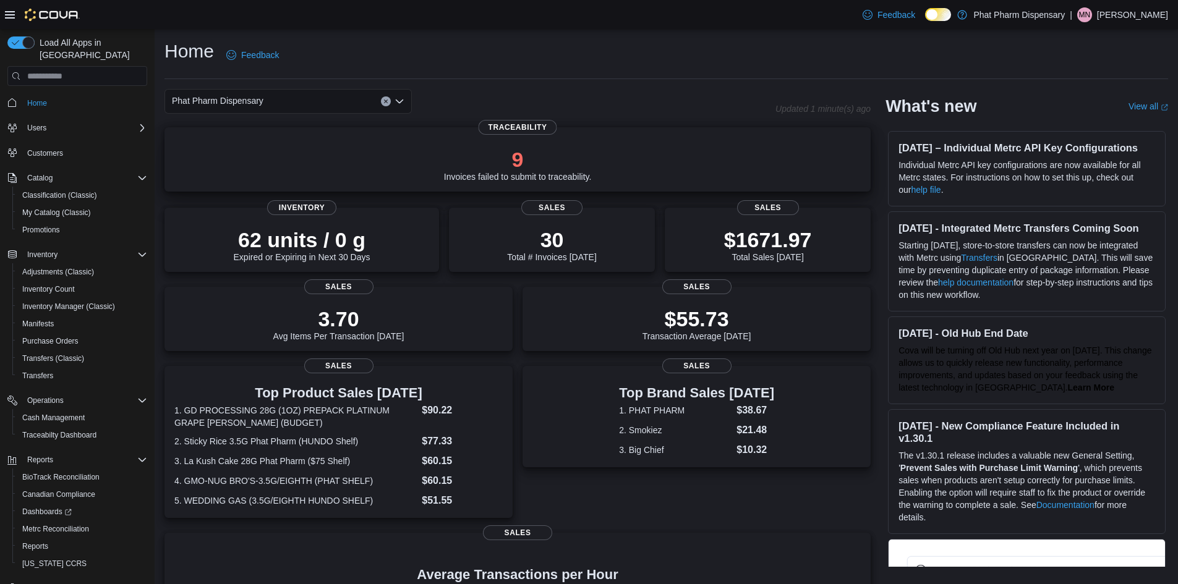
click at [531, 151] on p "9" at bounding box center [518, 159] width 148 height 25
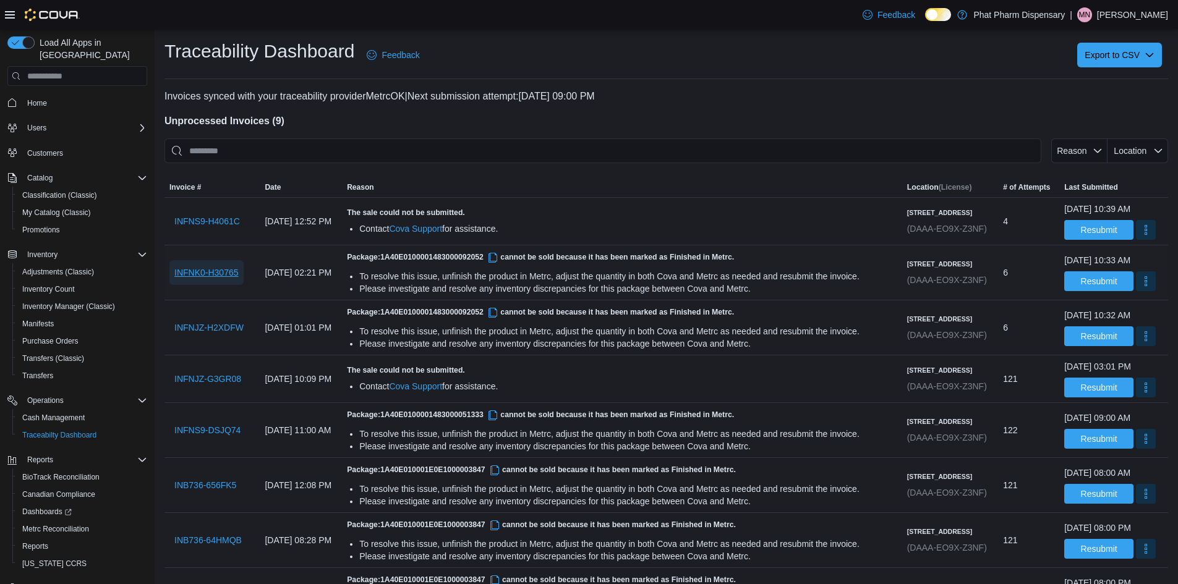
click at [184, 279] on span "INFNK0-H30765" at bounding box center [206, 272] width 64 height 12
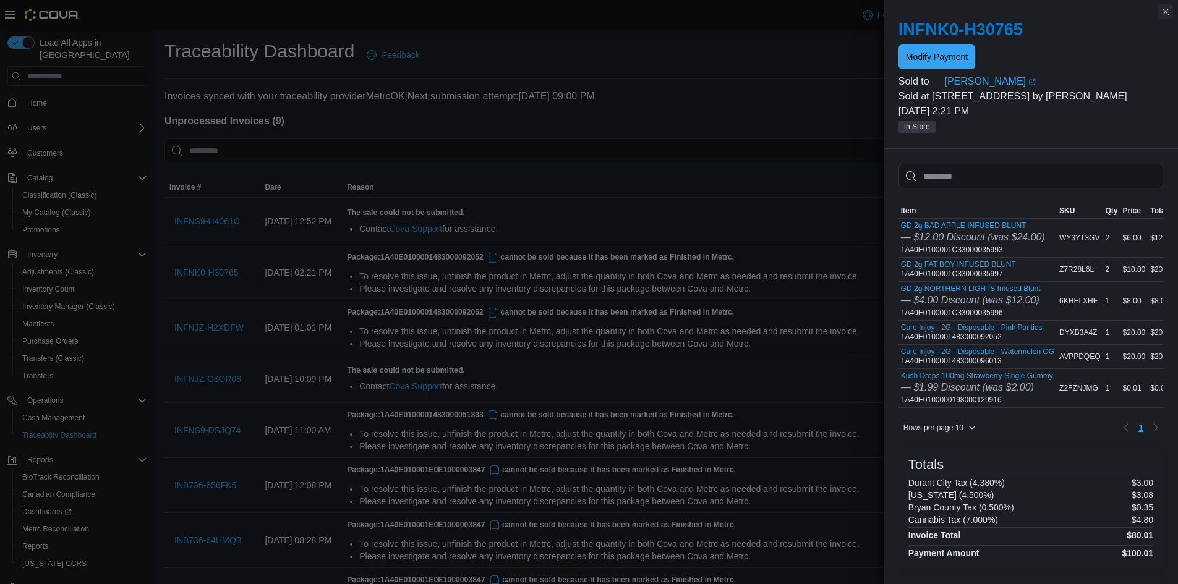
click at [1163, 15] on button "Close this dialog" at bounding box center [1165, 11] width 15 height 15
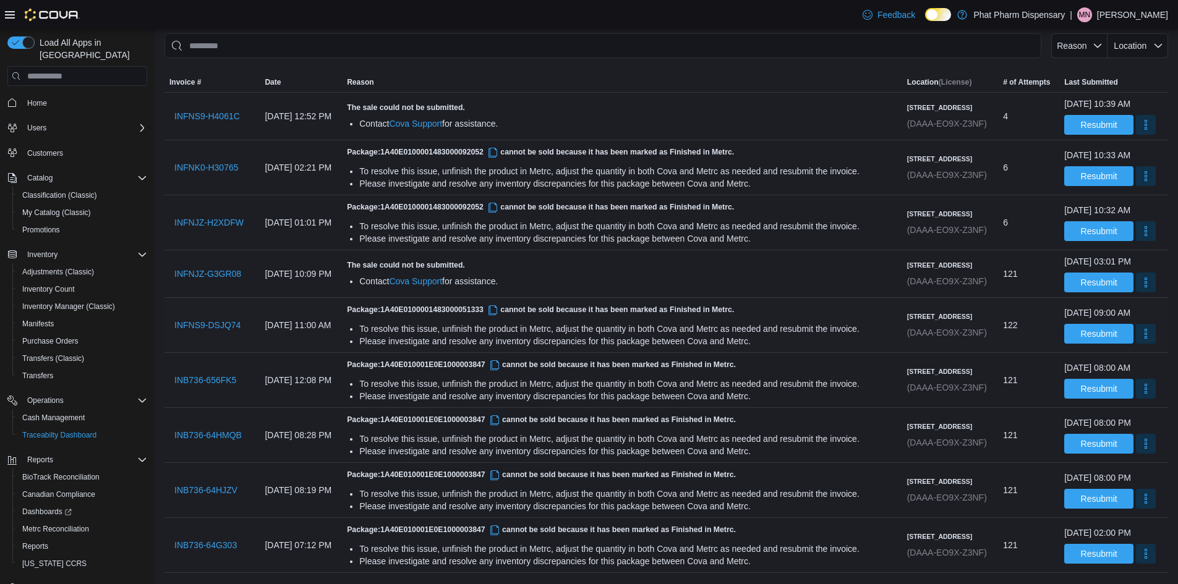
scroll to position [96, 0]
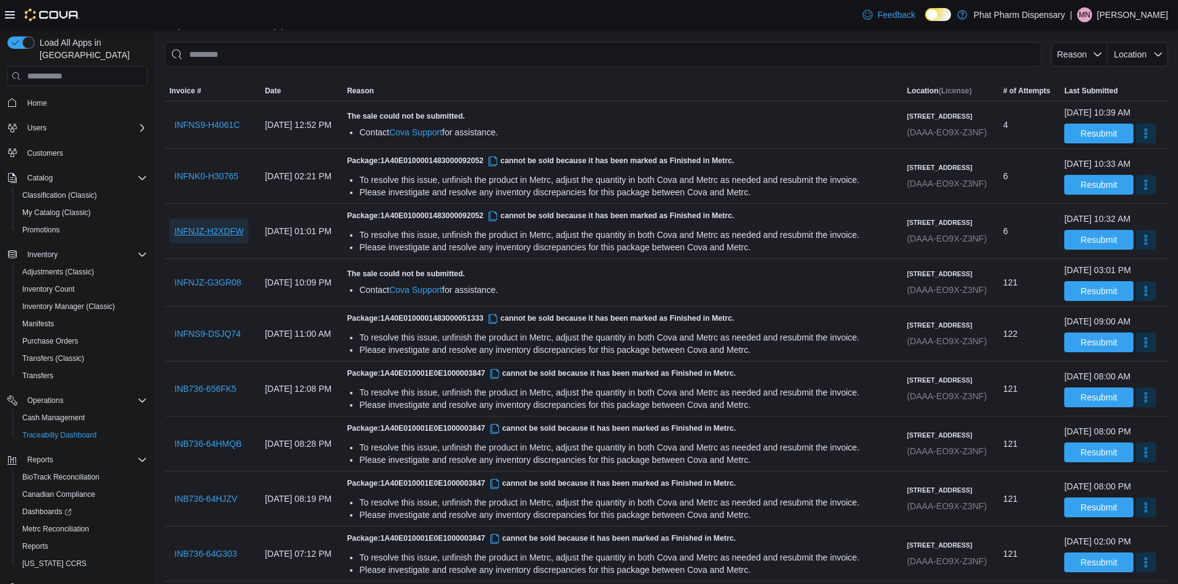
click at [201, 237] on span "INFNJZ-H2XDFW" at bounding box center [208, 231] width 69 height 12
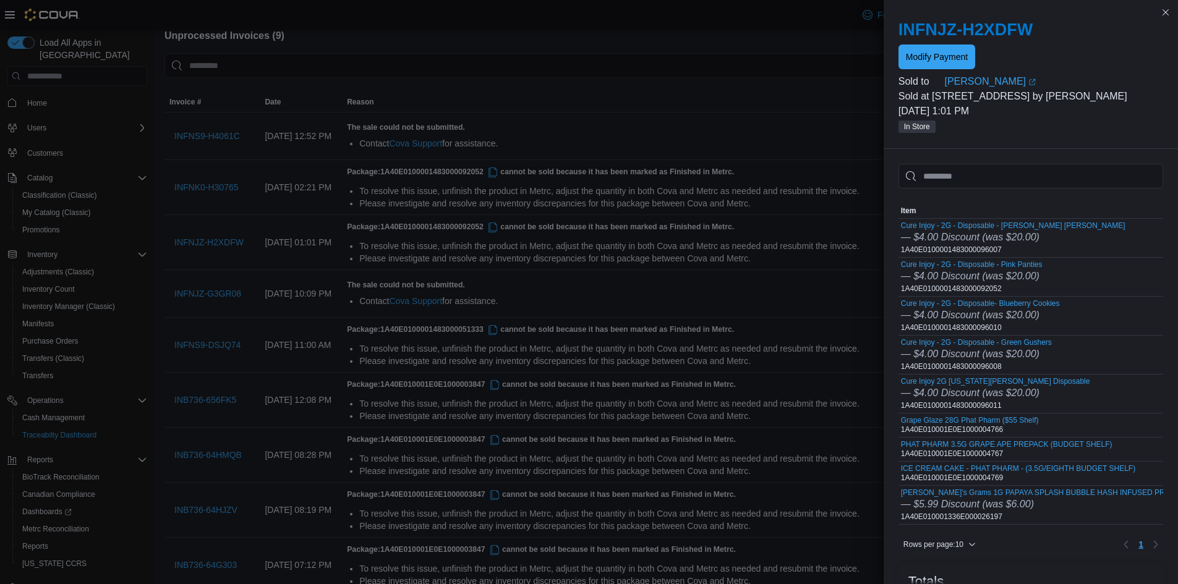
scroll to position [0, 0]
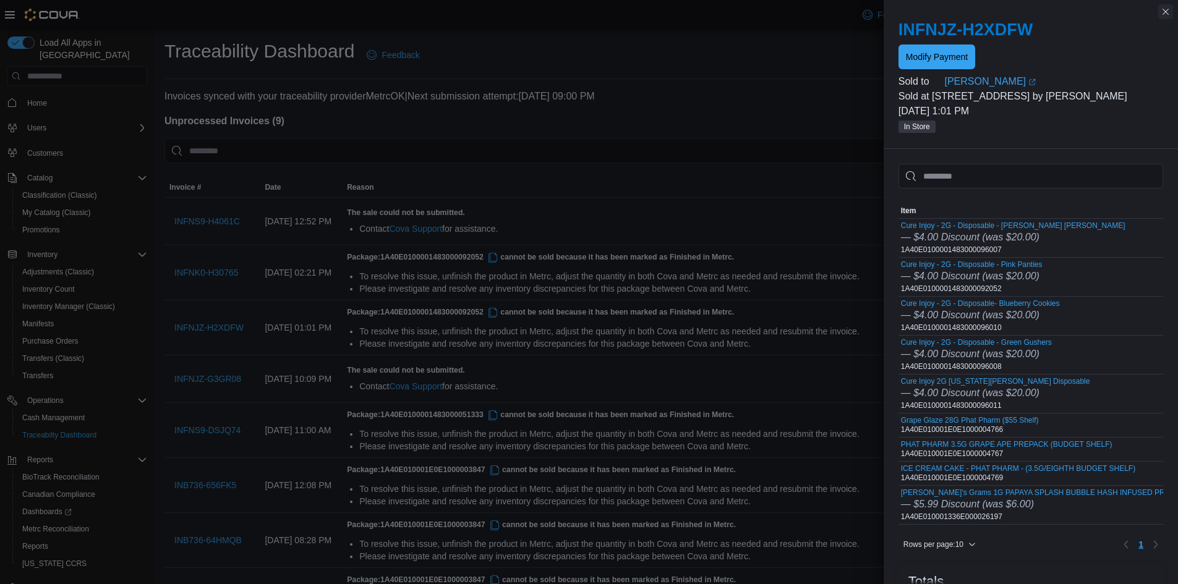
click at [1161, 9] on button "Close this dialog" at bounding box center [1165, 11] width 15 height 15
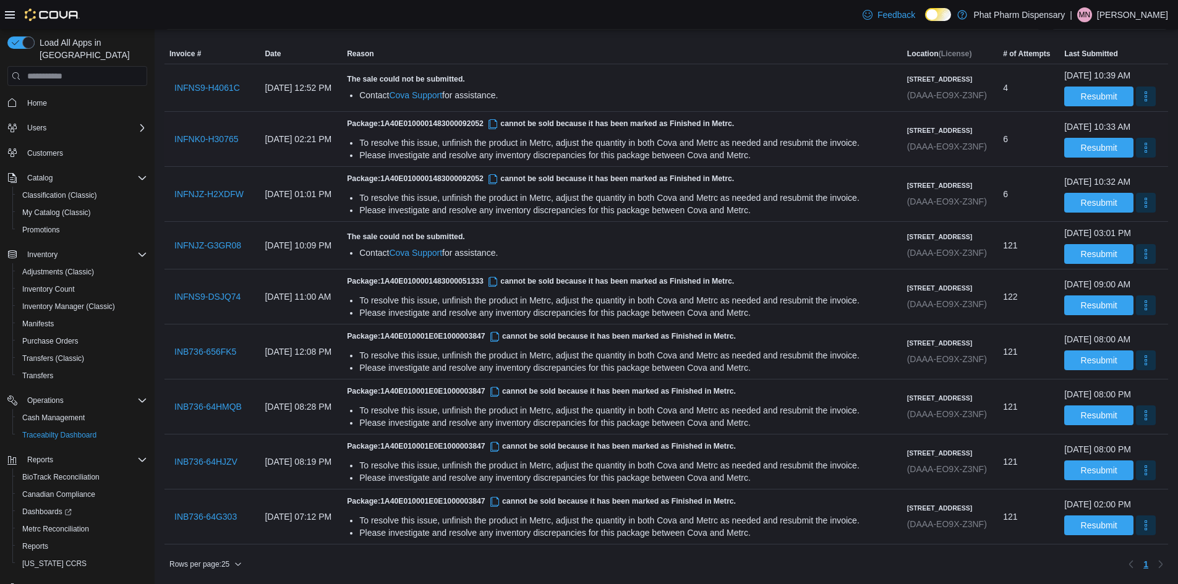
scroll to position [220, 0]
click at [221, 511] on span "INB736-64G303" at bounding box center [205, 517] width 62 height 12
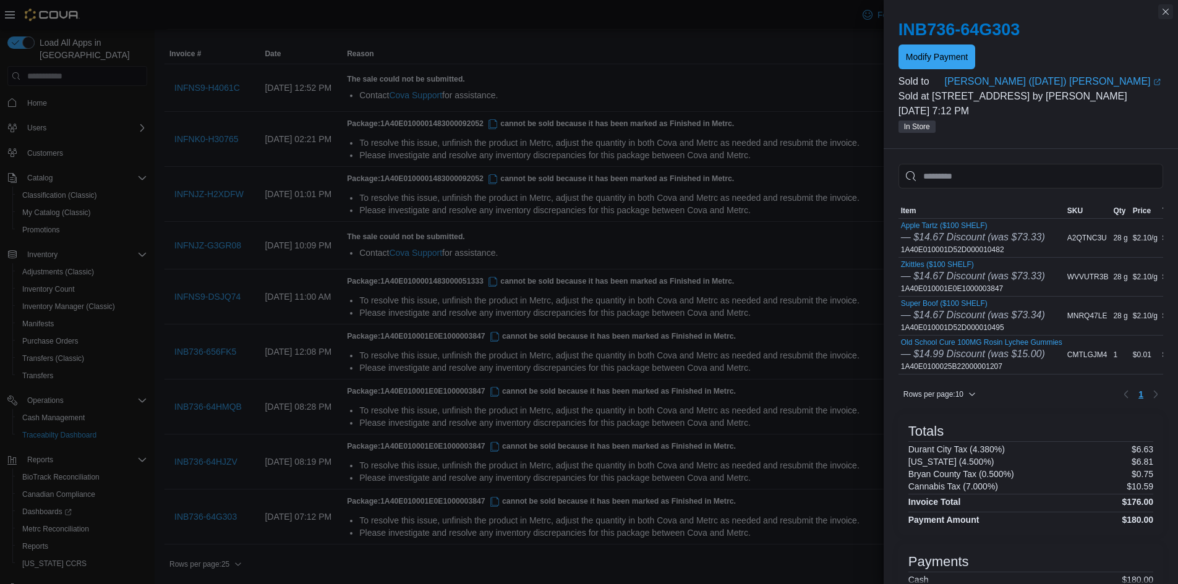
click at [1166, 7] on button "Close this dialog" at bounding box center [1165, 11] width 15 height 15
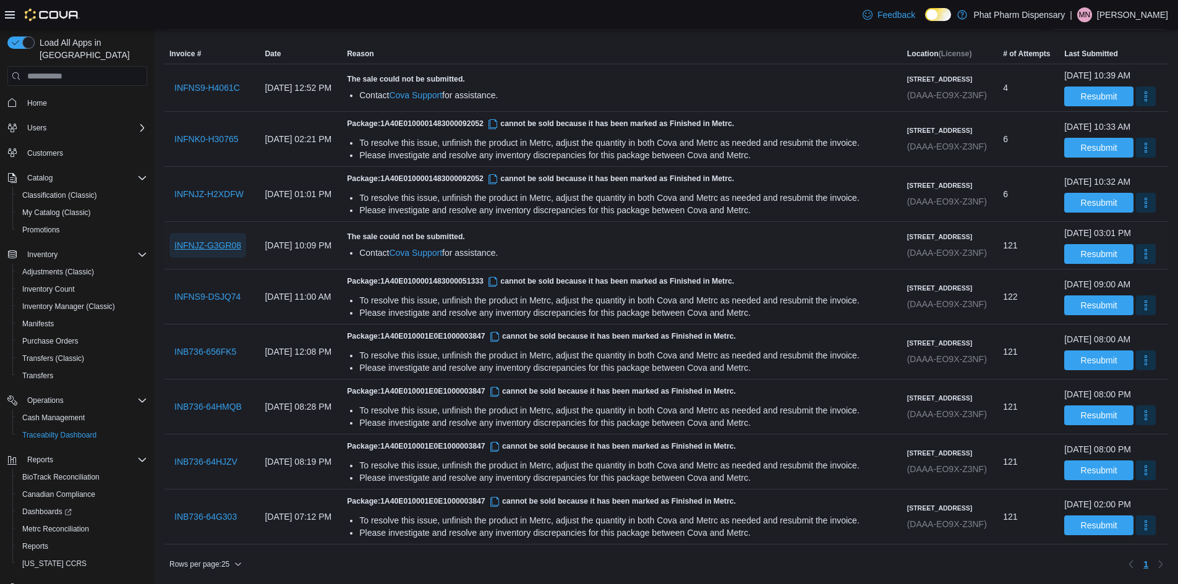
click at [204, 239] on span "INFNJZ-G3GR08" at bounding box center [207, 245] width 67 height 12
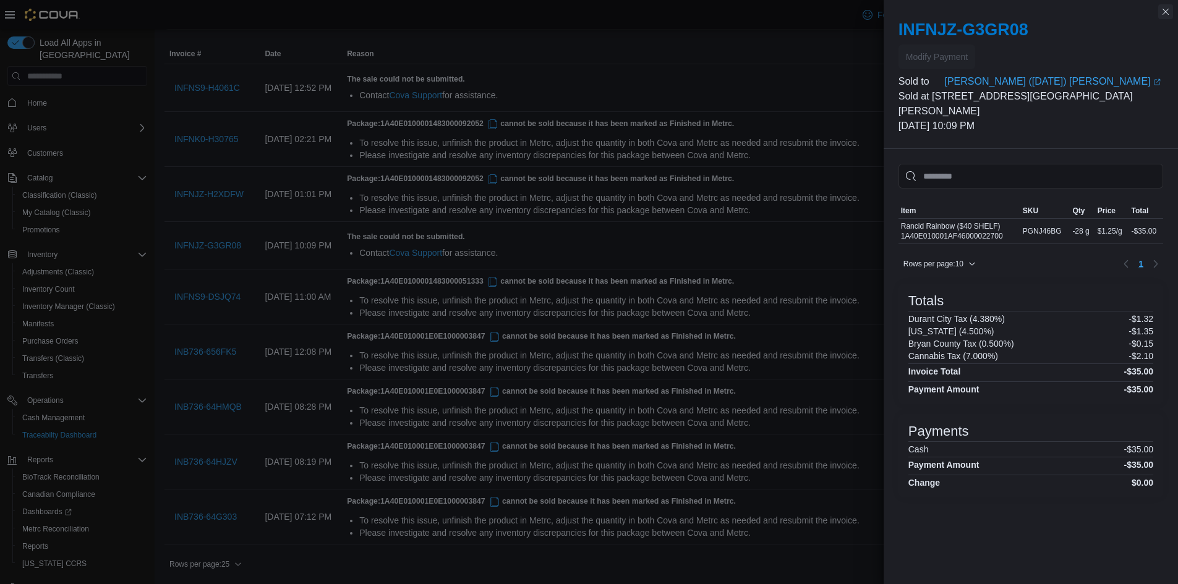
click at [1158, 14] on button "Close this dialog" at bounding box center [1165, 11] width 15 height 15
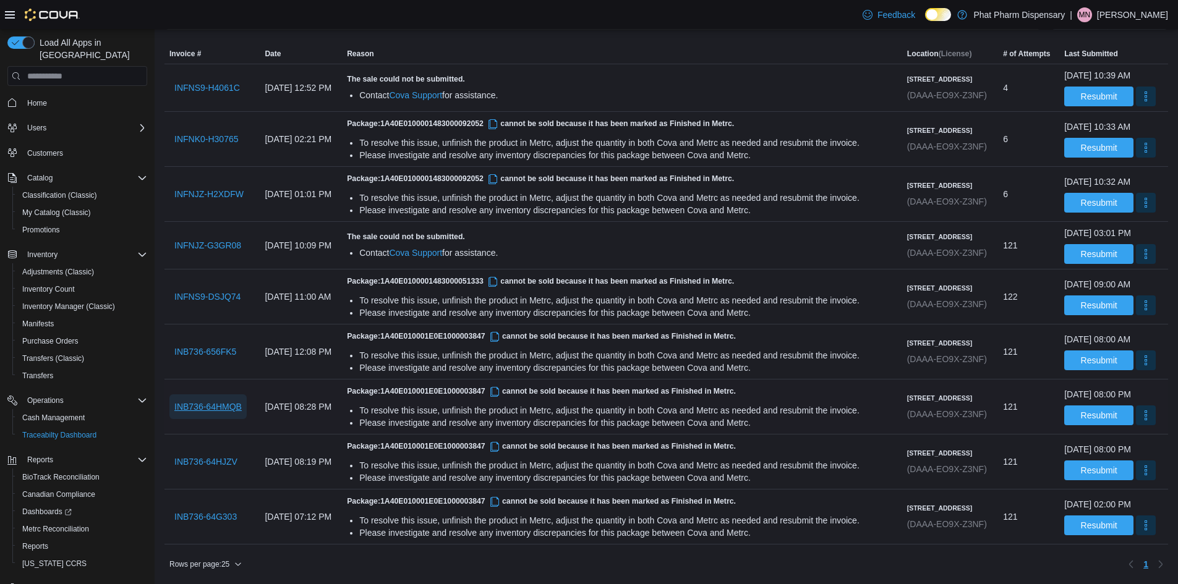
click at [202, 401] on span "INB736-64HMQB" at bounding box center [207, 407] width 67 height 12
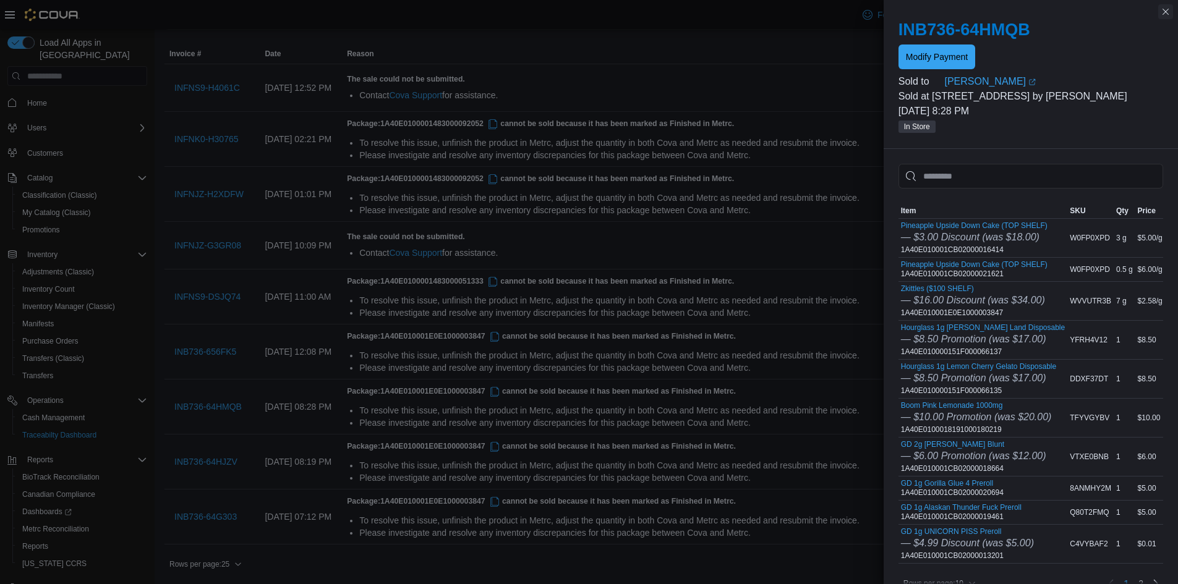
click at [1160, 9] on button "Close this dialog" at bounding box center [1165, 11] width 15 height 15
